Goal: Task Accomplishment & Management: Complete application form

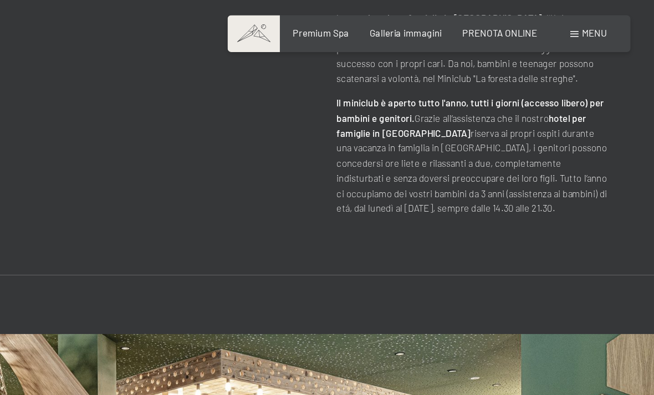
scroll to position [595, 0]
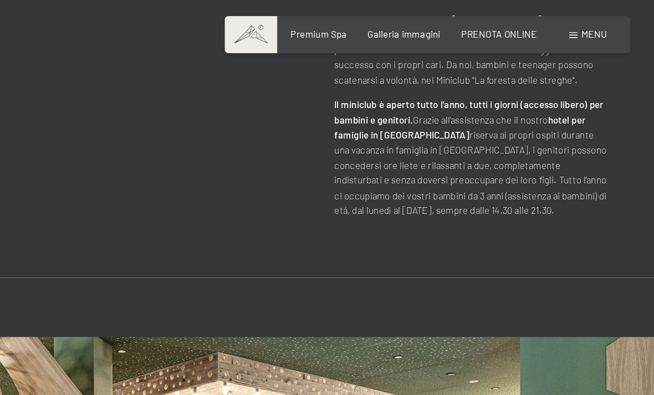
click at [591, 27] on div "Menu" at bounding box center [605, 32] width 28 height 10
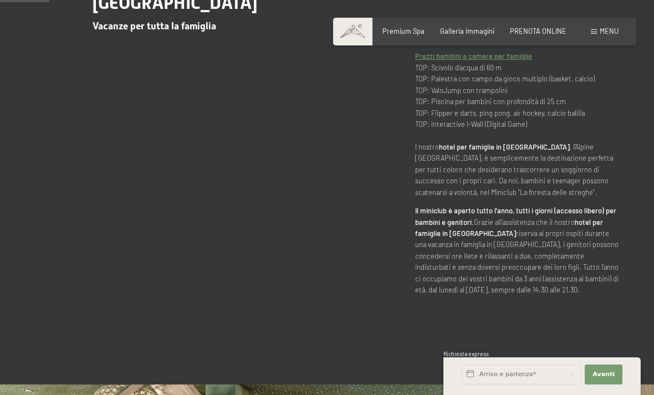
scroll to position [476, 0]
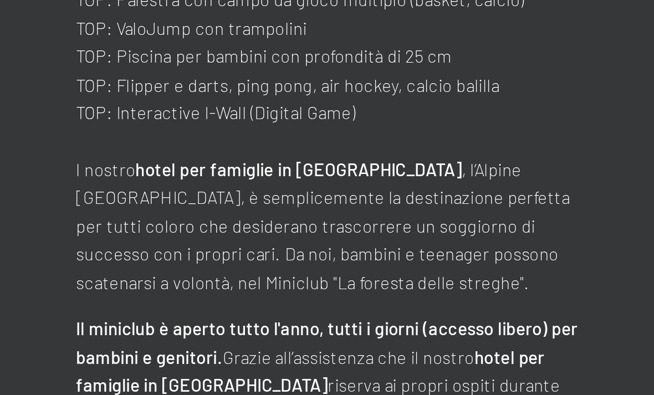
click at [415, 48] on p "Prezzi bambini e camere per famiglie TOP: Scivolo d'acqua di 60 m TOP: Palestra…" at bounding box center [518, 116] width 206 height 147
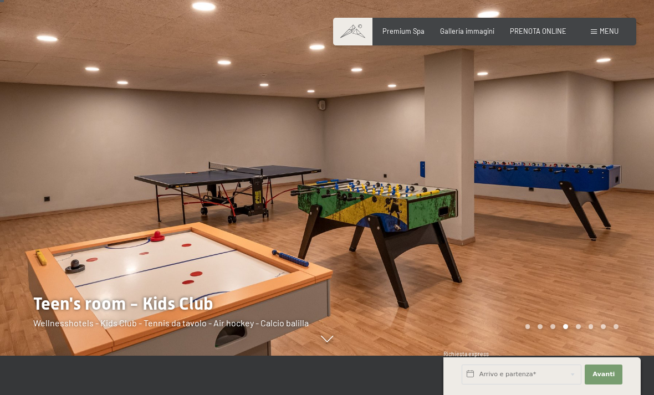
scroll to position [83, 0]
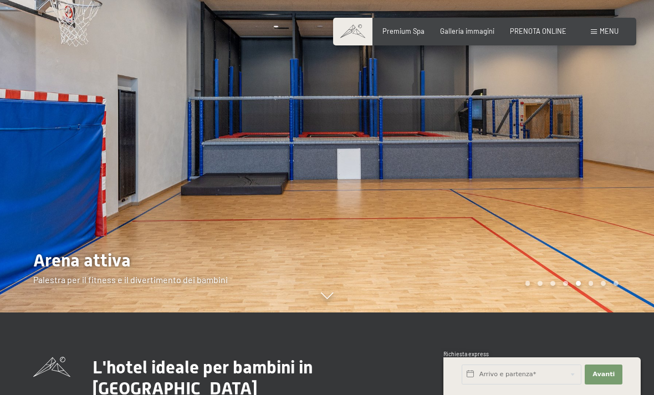
click at [450, 254] on div at bounding box center [490, 114] width 327 height 395
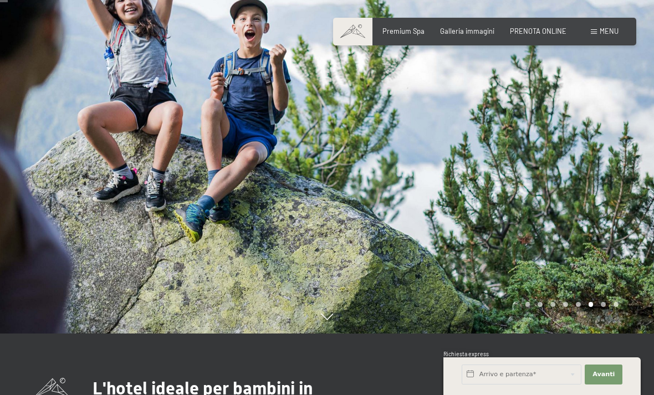
scroll to position [100, 0]
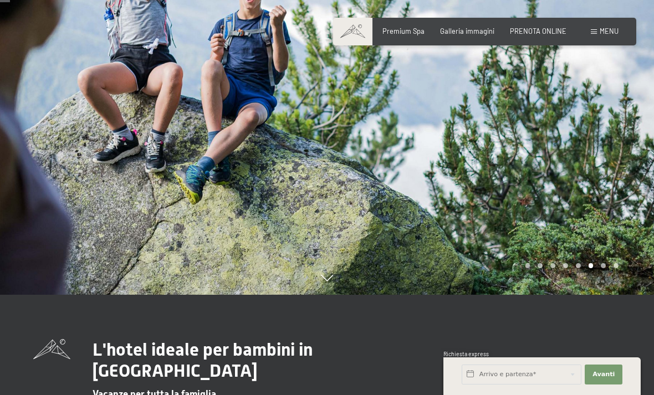
click at [462, 223] on div at bounding box center [490, 97] width 327 height 395
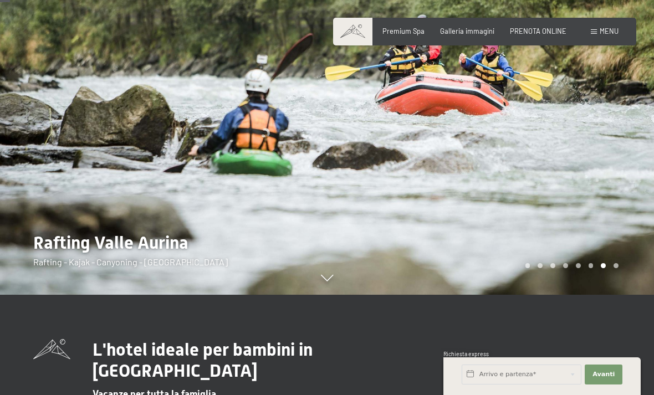
click at [485, 233] on div at bounding box center [490, 97] width 327 height 395
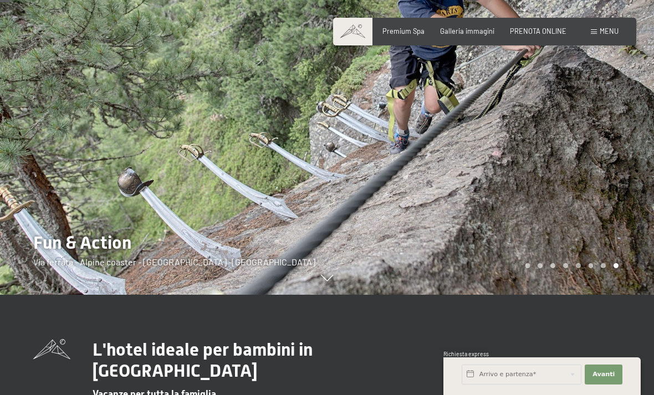
click at [492, 237] on div at bounding box center [490, 97] width 327 height 395
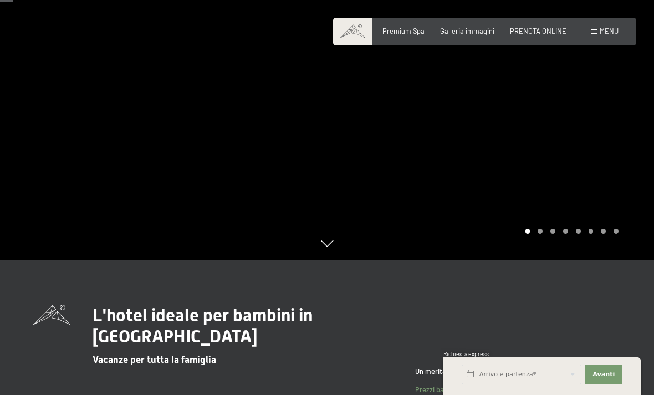
scroll to position [134, 0]
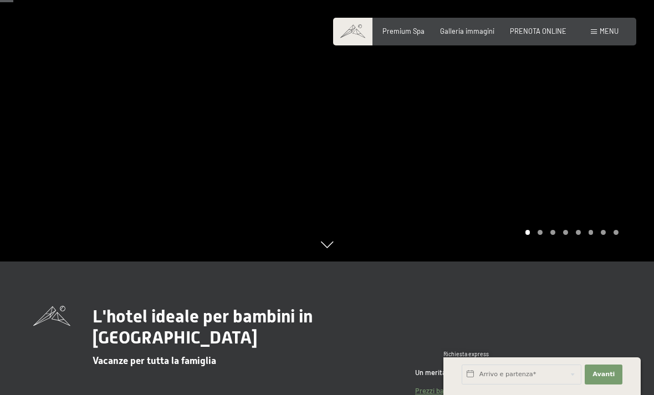
click at [510, 216] on div at bounding box center [490, 63] width 327 height 395
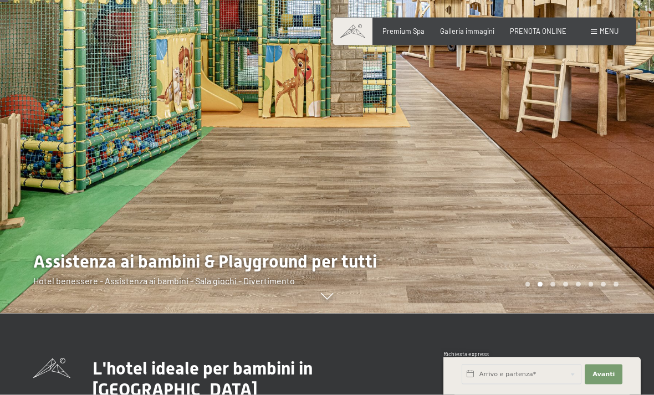
click at [569, 233] on div at bounding box center [490, 116] width 327 height 395
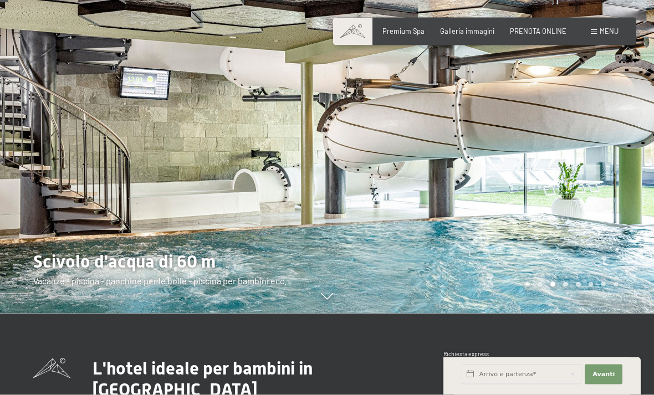
scroll to position [82, 0]
click at [566, 230] on div at bounding box center [490, 115] width 327 height 395
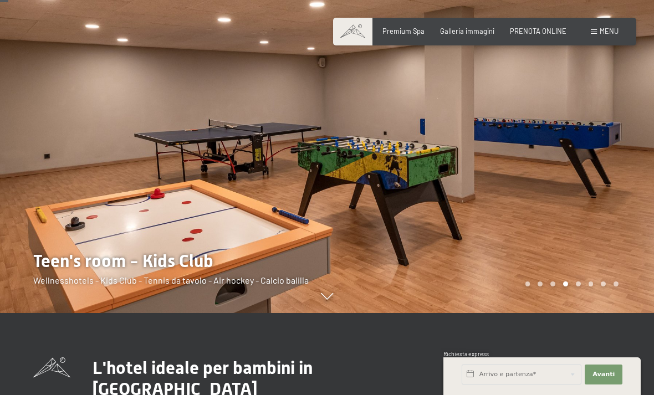
click at [568, 222] on div at bounding box center [490, 115] width 327 height 395
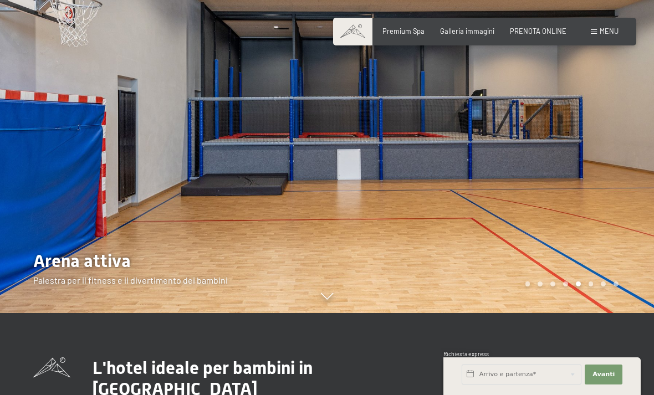
click at [555, 230] on div at bounding box center [490, 115] width 327 height 395
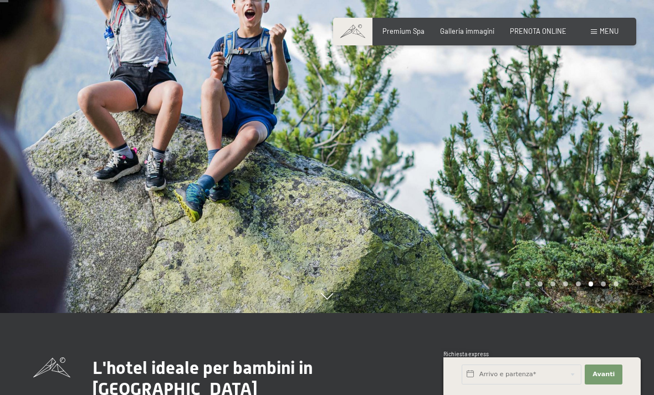
click at [575, 211] on div at bounding box center [490, 115] width 327 height 395
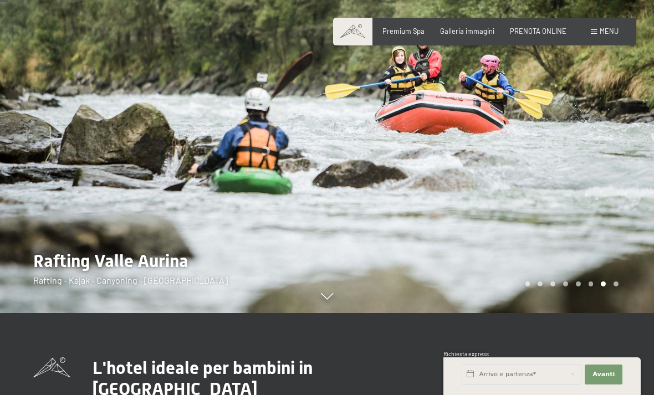
click at [557, 207] on div at bounding box center [490, 115] width 327 height 395
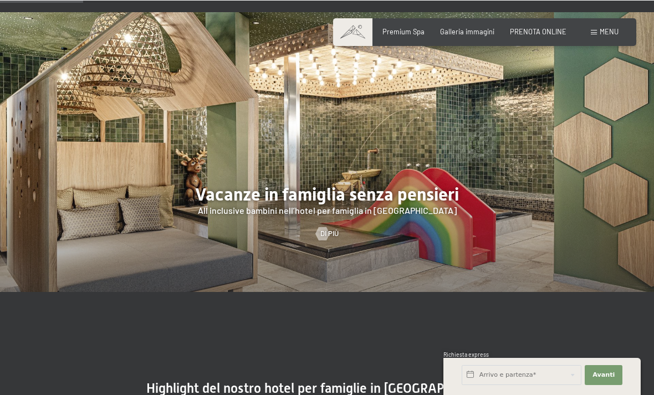
scroll to position [840, 0]
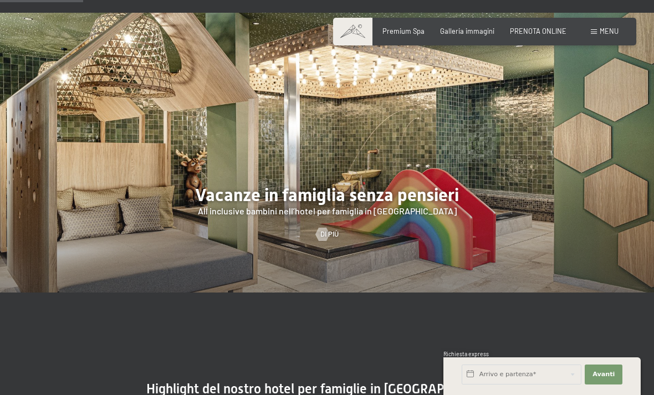
click at [327, 241] on div at bounding box center [323, 234] width 8 height 13
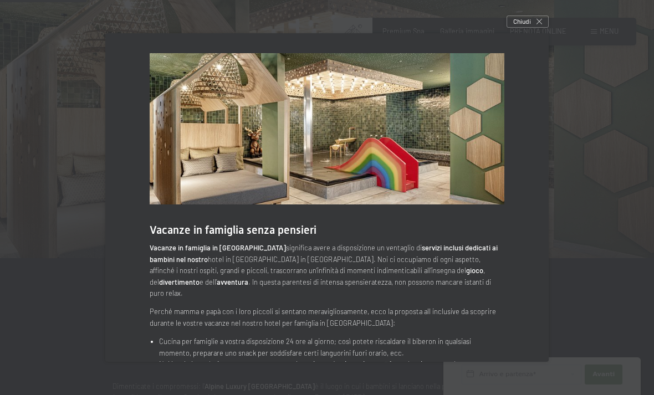
scroll to position [0, 0]
click at [537, 24] on icon at bounding box center [540, 22] width 6 height 6
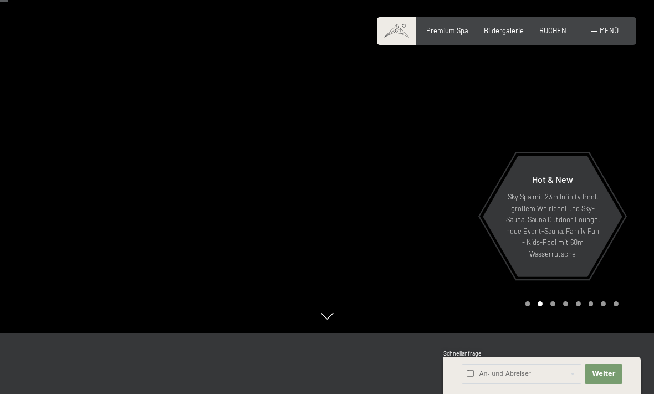
scroll to position [63, 0]
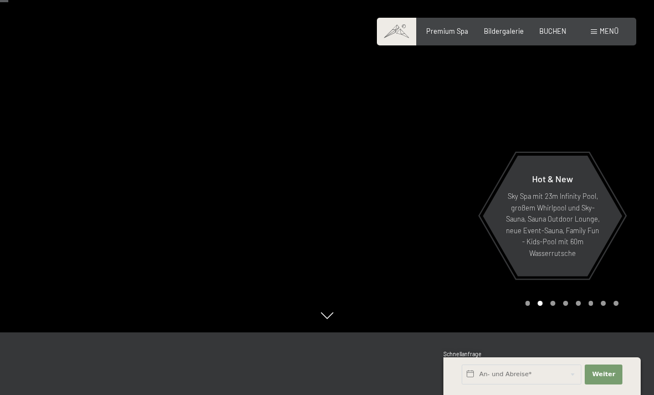
click at [598, 30] on div "Menü" at bounding box center [605, 32] width 28 height 10
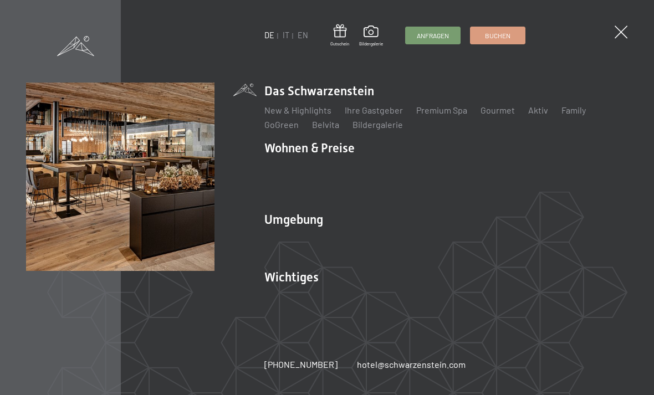
click at [283, 37] on link "IT" at bounding box center [286, 34] width 7 height 9
click at [286, 34] on link "IT" at bounding box center [286, 34] width 7 height 9
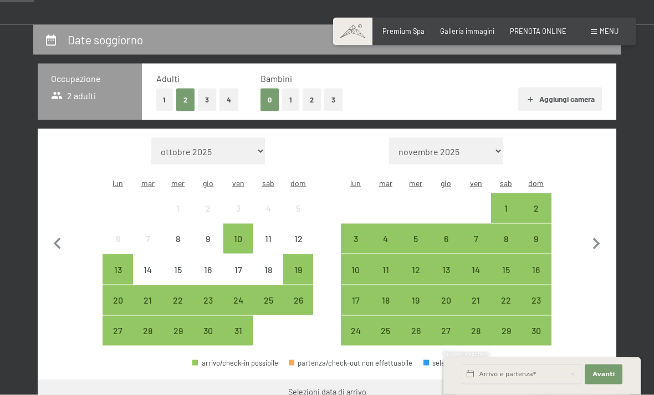
scroll to position [195, 0]
click at [240, 234] on div "10" at bounding box center [239, 248] width 28 height 28
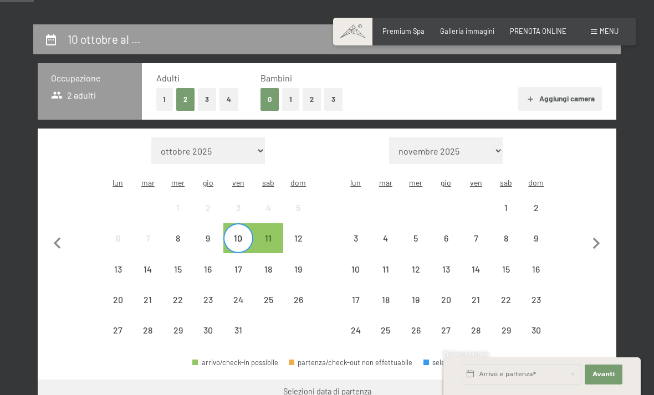
click at [120, 265] on div "13" at bounding box center [118, 279] width 28 height 28
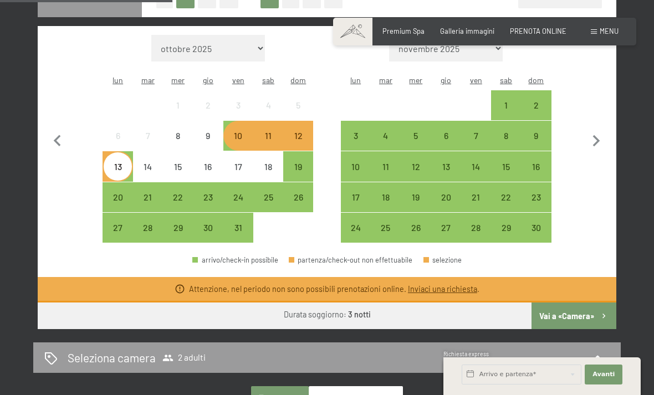
scroll to position [300, 0]
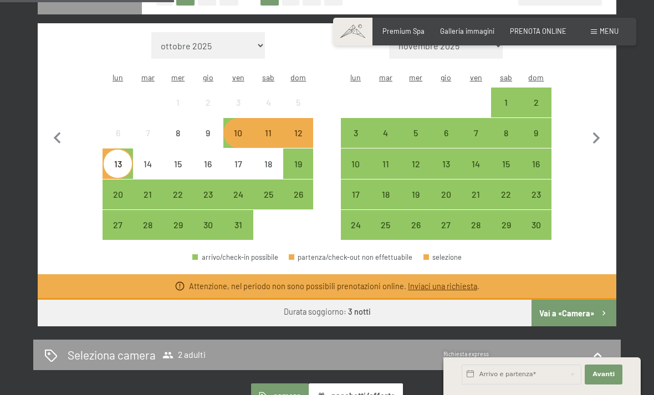
click at [583, 306] on button "Vai a «Camera»" at bounding box center [574, 313] width 85 height 27
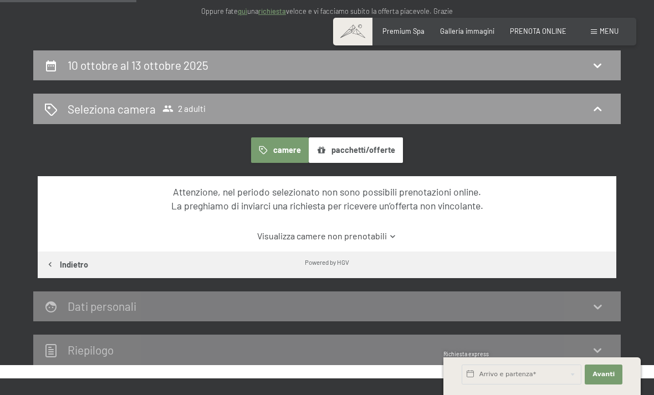
scroll to position [166, 0]
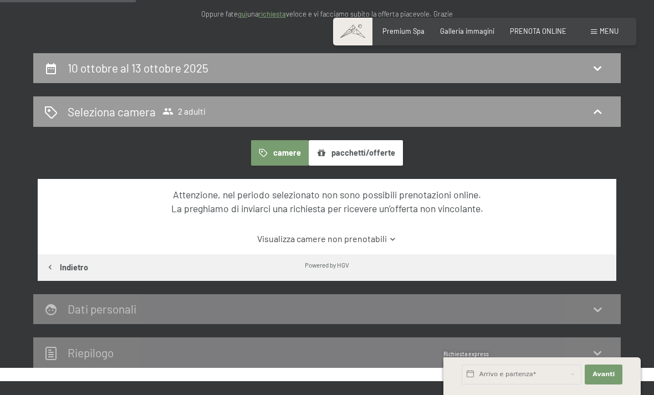
click at [599, 30] on div "Menu" at bounding box center [605, 32] width 28 height 10
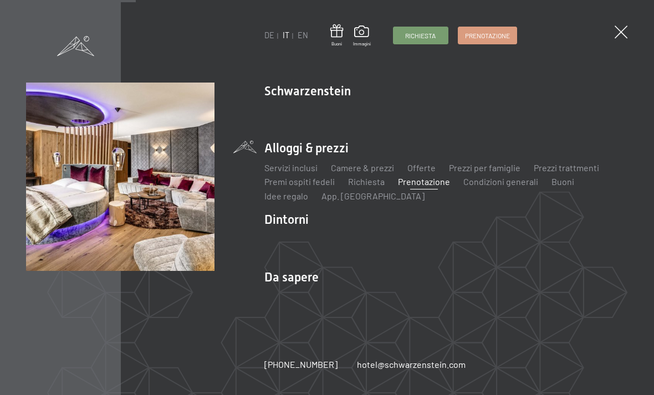
click at [430, 34] on span "Richiesta" at bounding box center [420, 35] width 30 height 9
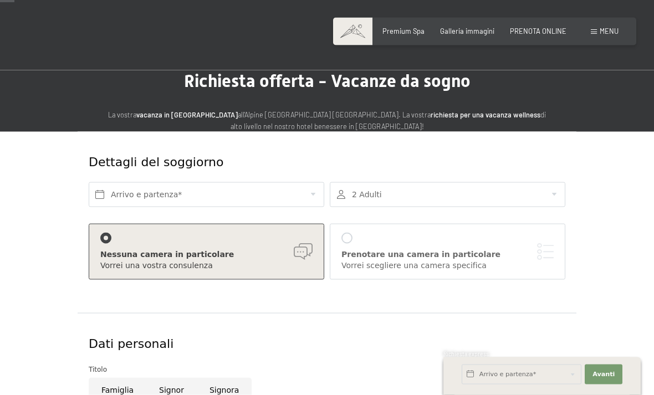
scroll to position [19, 0]
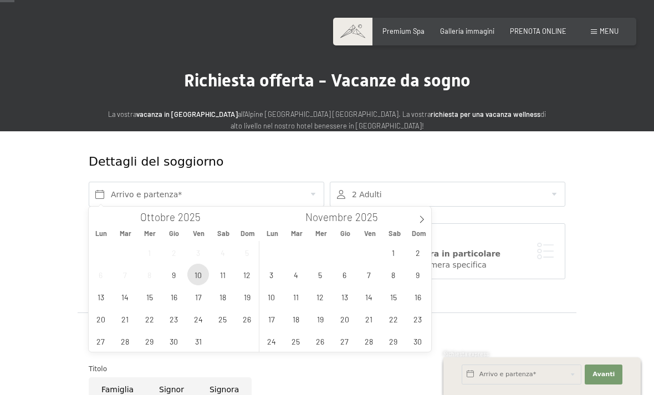
click at [202, 274] on span "10" at bounding box center [198, 275] width 22 height 22
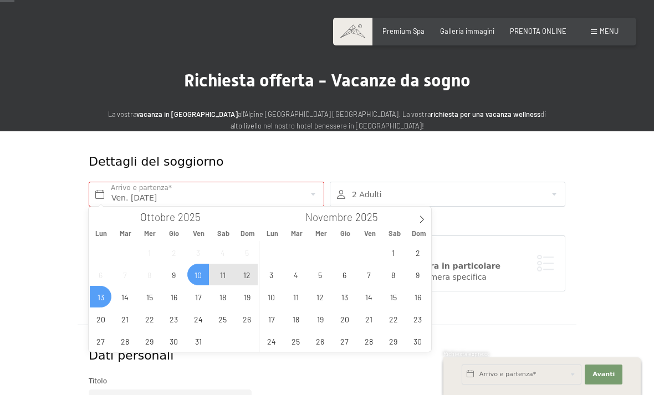
click at [103, 295] on span "13" at bounding box center [101, 297] width 22 height 22
type input "Ven. 10/10/2025 - Lun. 13/10/2025"
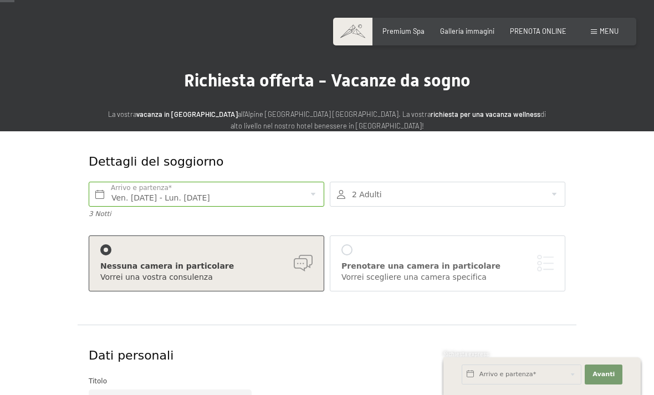
click at [457, 258] on div "Prenotare una camera in particolare Vorrei scegliere una camera specifica" at bounding box center [448, 263] width 212 height 38
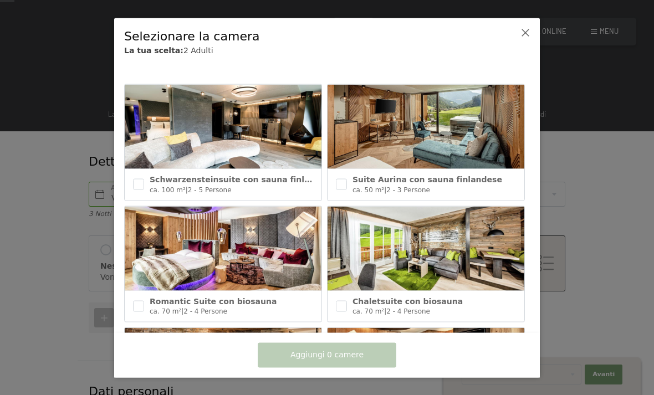
click at [138, 186] on input "checkbox" at bounding box center [138, 184] width 11 height 11
checkbox input "true"
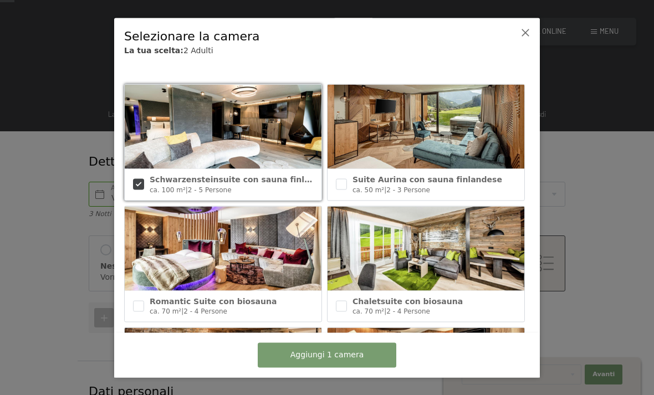
click at [361, 368] on button "Aggiungi 1 camera" at bounding box center [327, 355] width 139 height 25
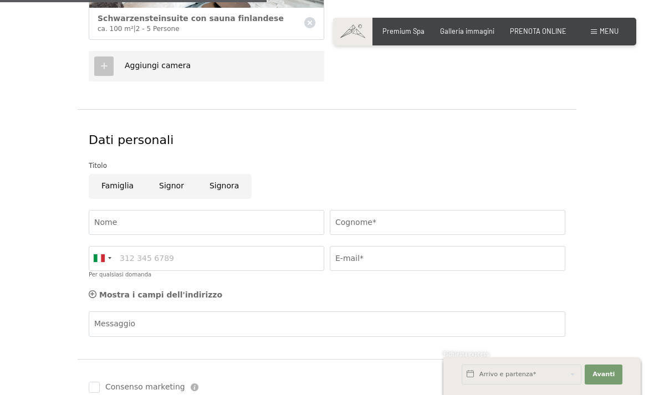
scroll to position [432, 0]
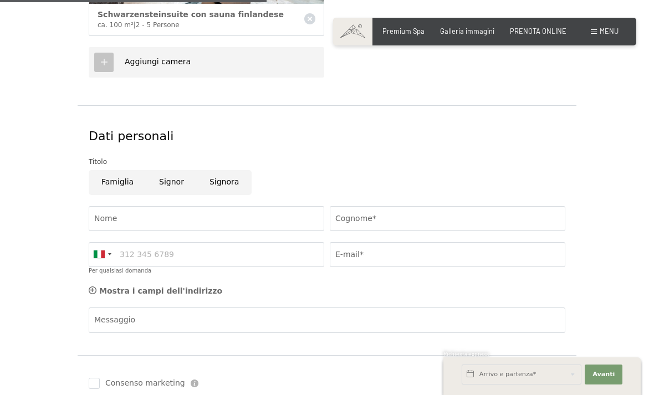
click at [162, 180] on input "Signor" at bounding box center [171, 182] width 50 height 25
radio input "true"
click at [192, 212] on input "Nome" at bounding box center [207, 218] width 236 height 25
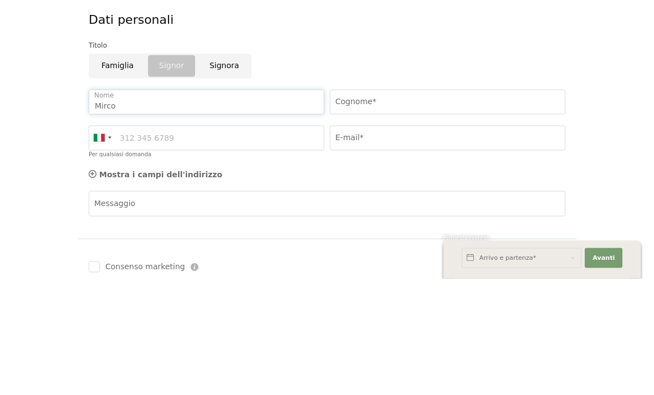
type input "Mirco"
click at [424, 206] on input "Cognome*" at bounding box center [448, 218] width 236 height 25
type input "Venturi"
click at [211, 242] on input "Per qualsiasi domanda" at bounding box center [207, 254] width 236 height 25
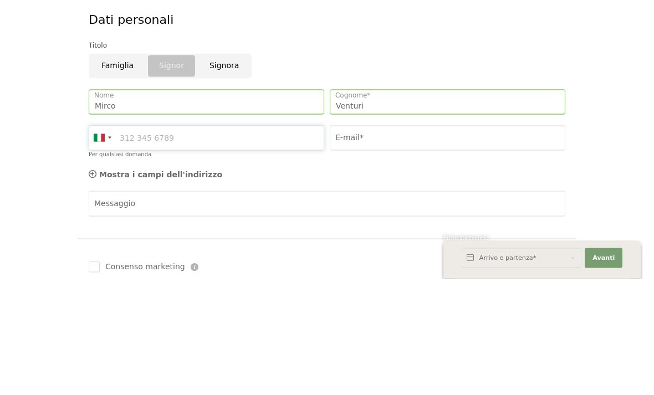
type input "3393772722"
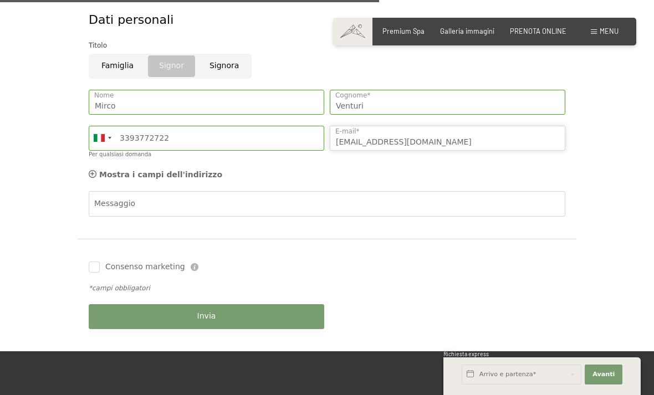
scroll to position [551, 0]
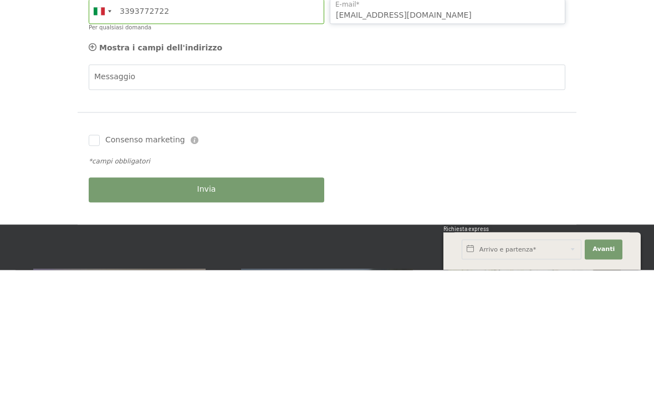
type input "mircoventuri1@gmail.com"
click at [94, 260] on input "Consenso marketing" at bounding box center [94, 265] width 11 height 11
checkbox input "true"
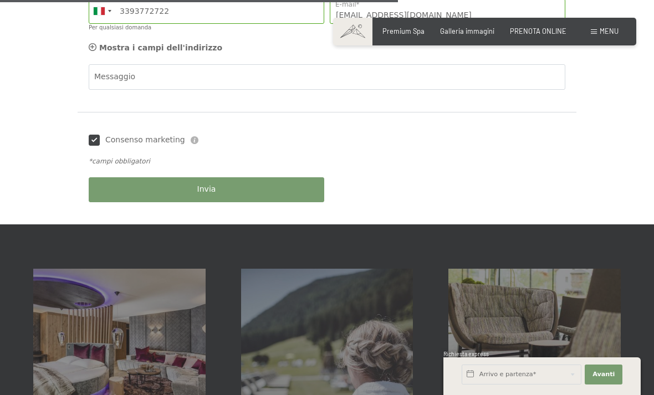
click at [269, 188] on button "Invia" at bounding box center [207, 189] width 236 height 25
